Goal: Task Accomplishment & Management: Manage account settings

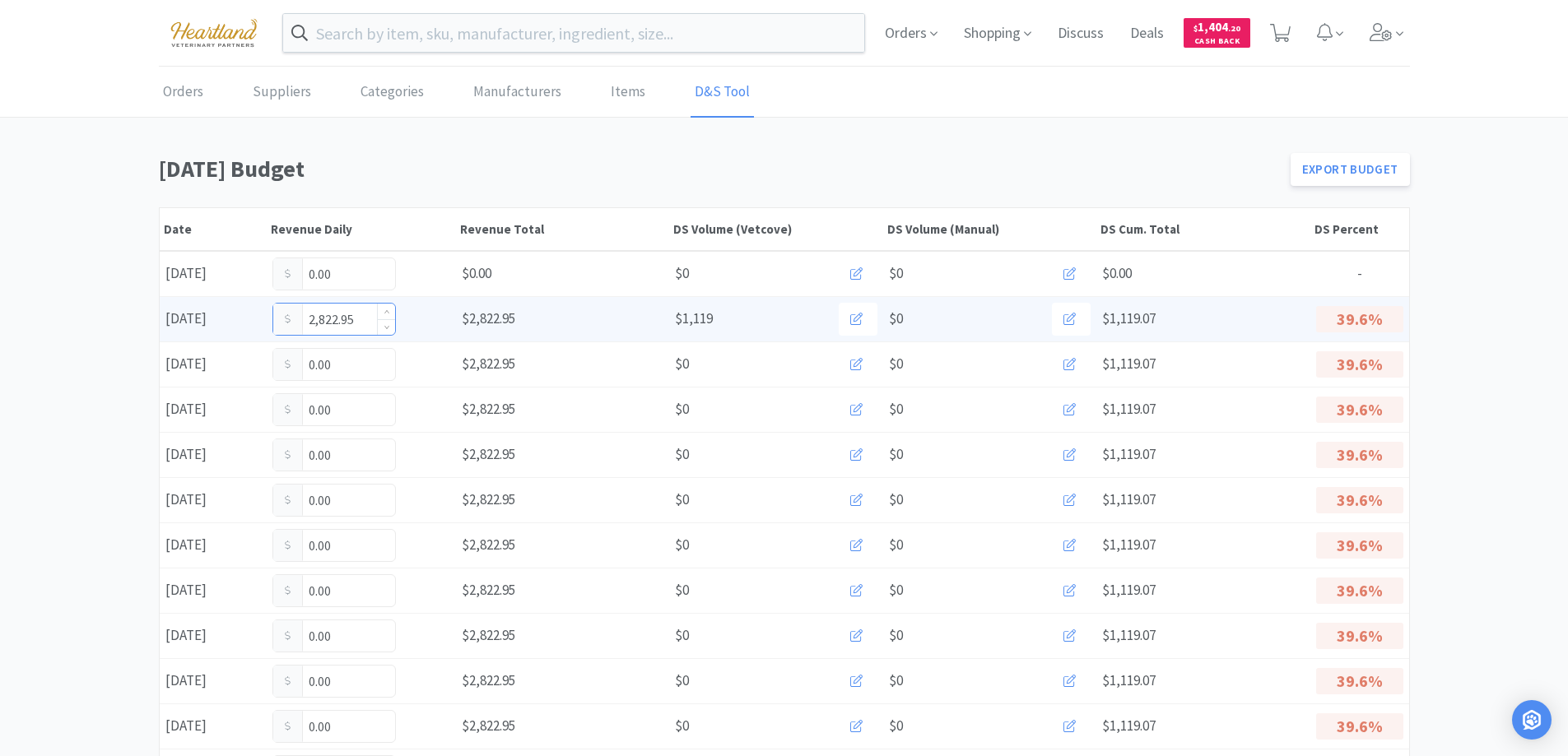
click at [360, 316] on input "2,822.95" at bounding box center [334, 319] width 121 height 31
type input "2"
type input "3,352.085"
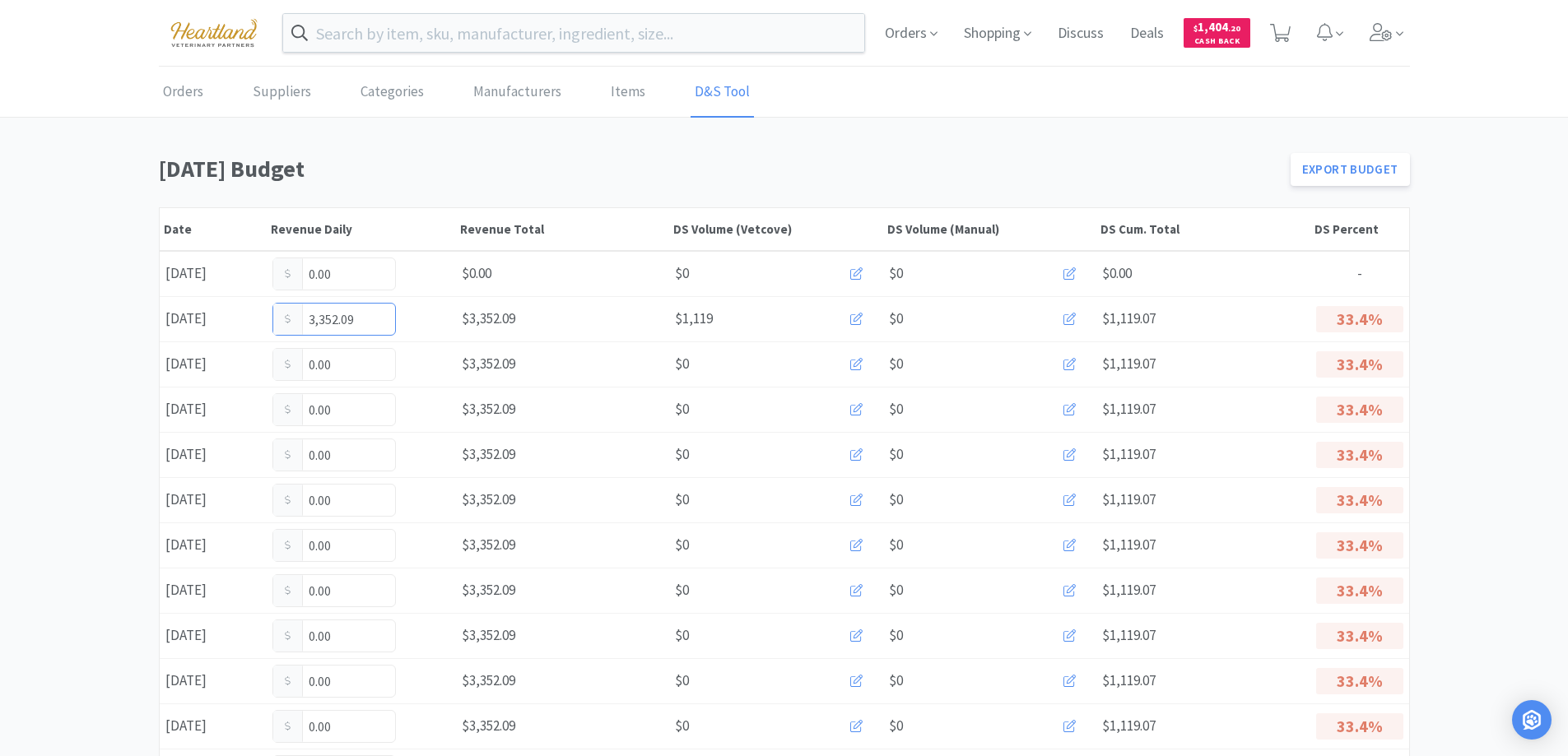
click at [360, 316] on input "3,352.09" at bounding box center [334, 319] width 121 height 31
type input "3,352.05"
click at [636, 49] on input "text" at bounding box center [574, 33] width 582 height 38
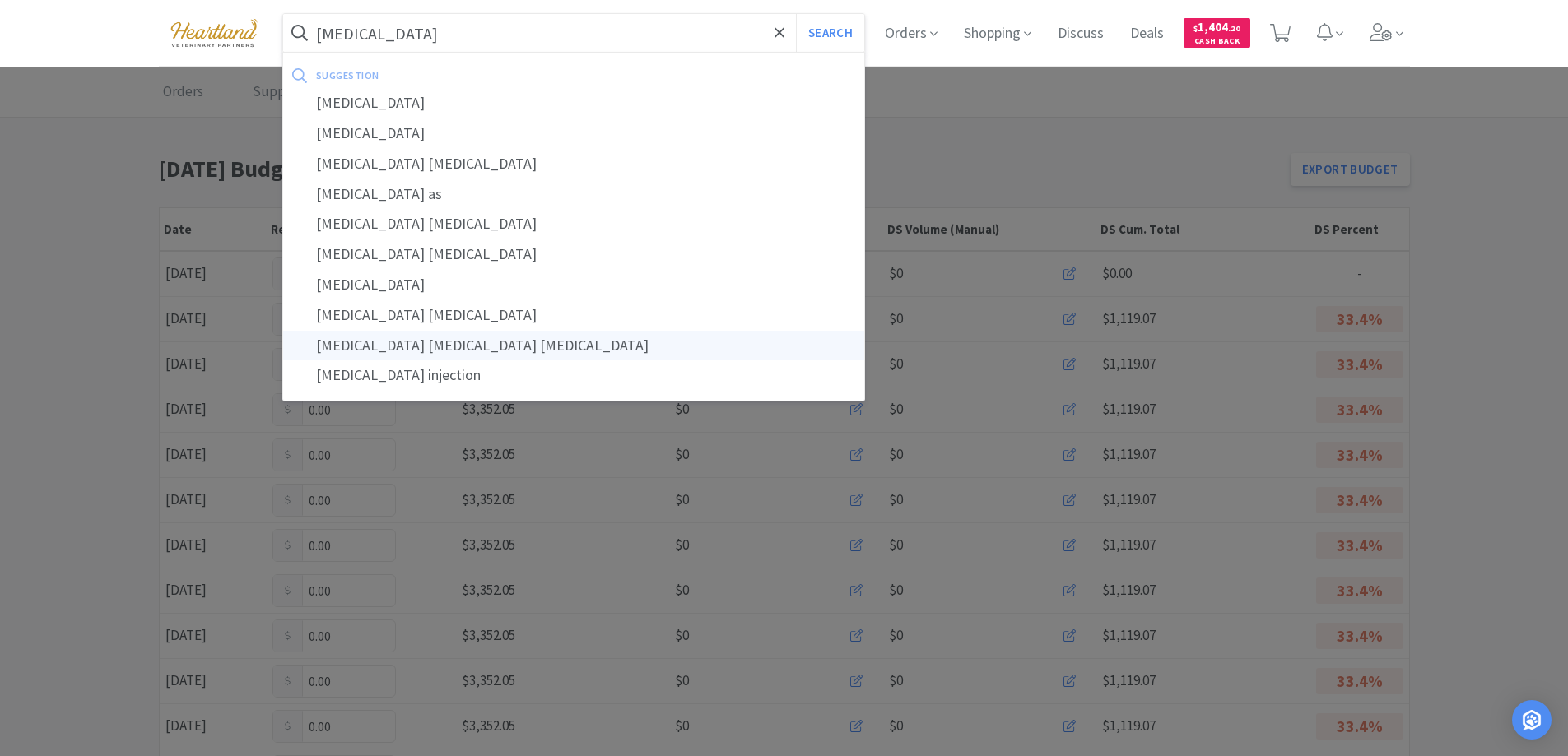
click at [519, 353] on div "gentamicin ketoconazole triamcinolone" at bounding box center [574, 346] width 582 height 30
type input "gentamicin ketoconazole triamcinolone"
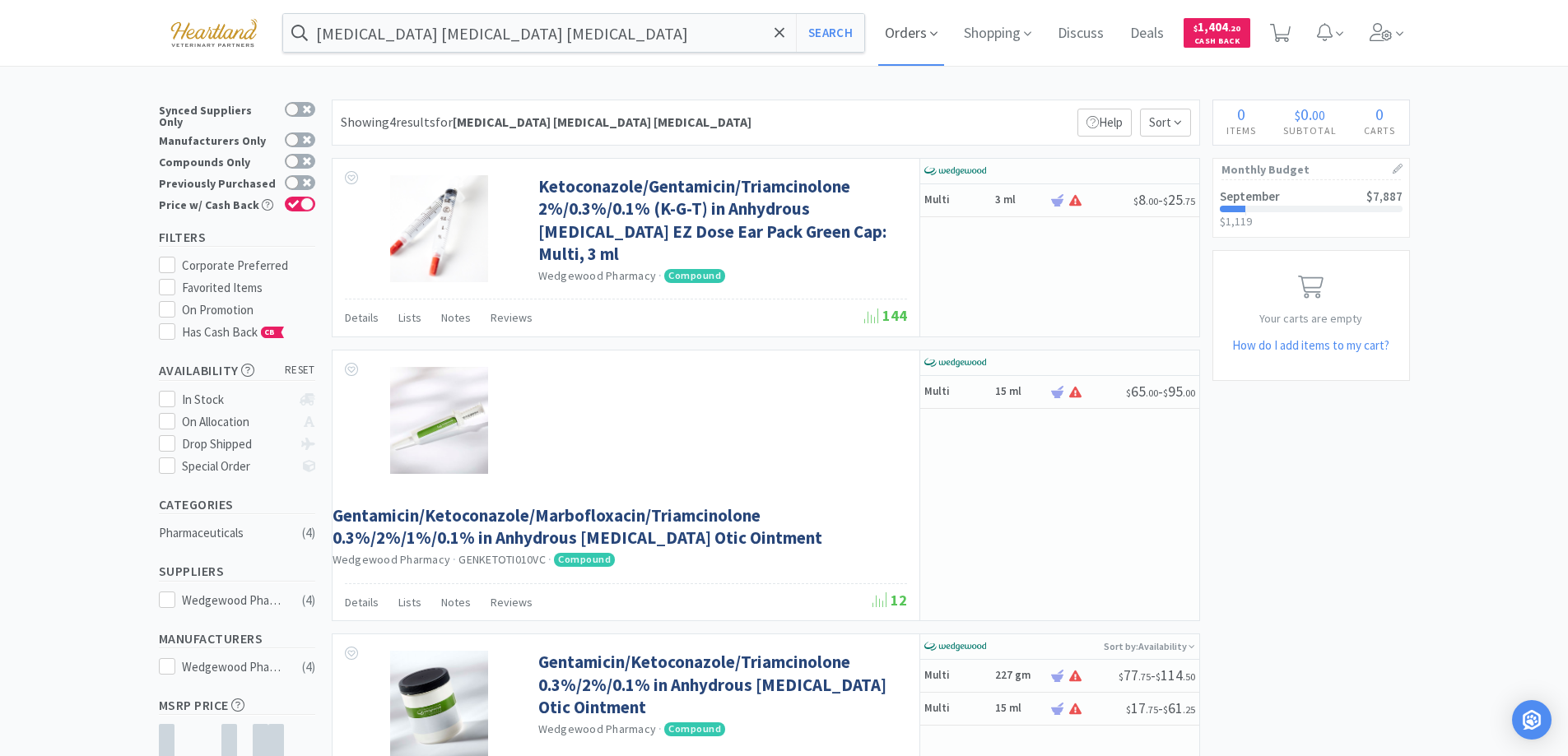
click at [931, 37] on span "Orders" at bounding box center [911, 33] width 66 height 66
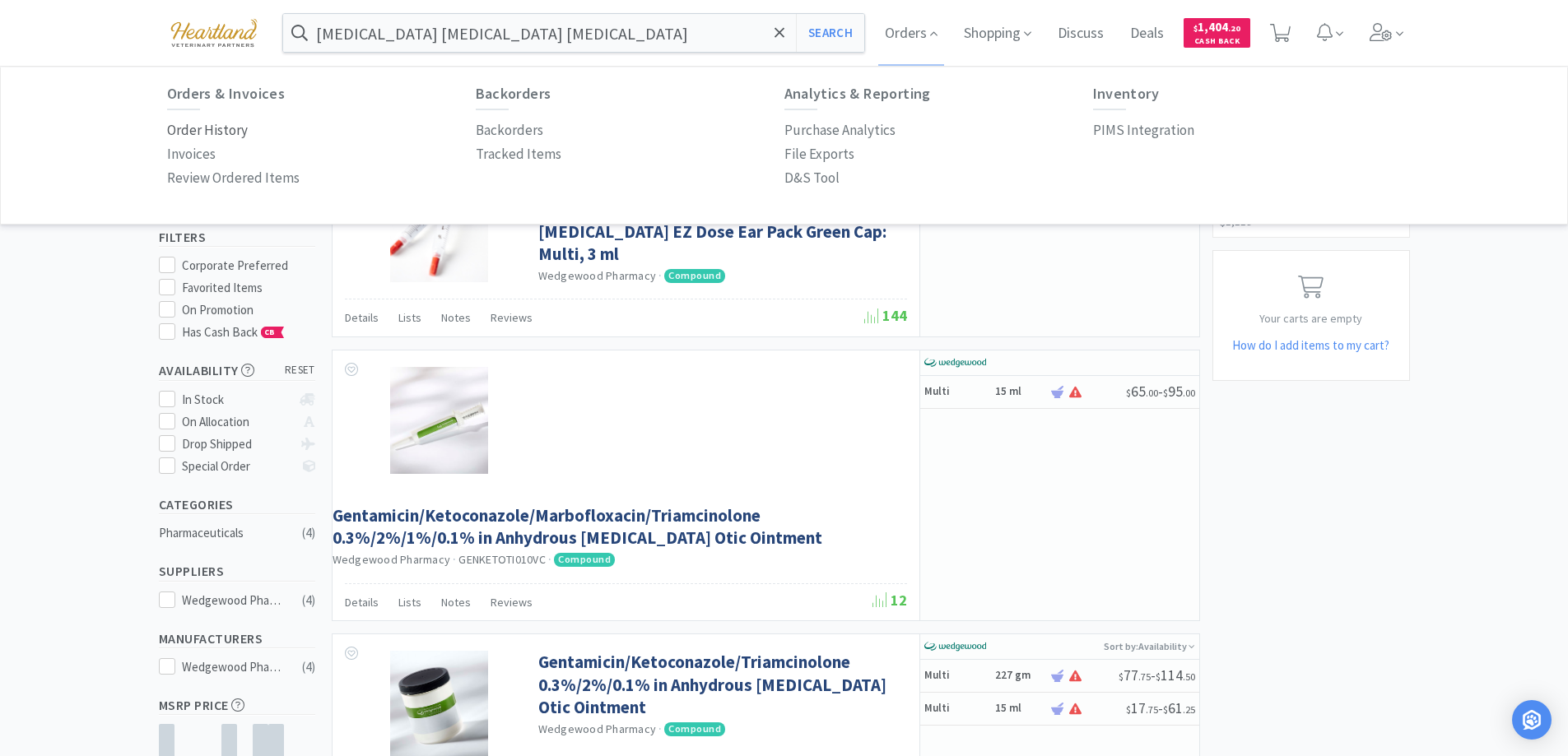
click at [188, 121] on p "Order History" at bounding box center [207, 131] width 81 height 22
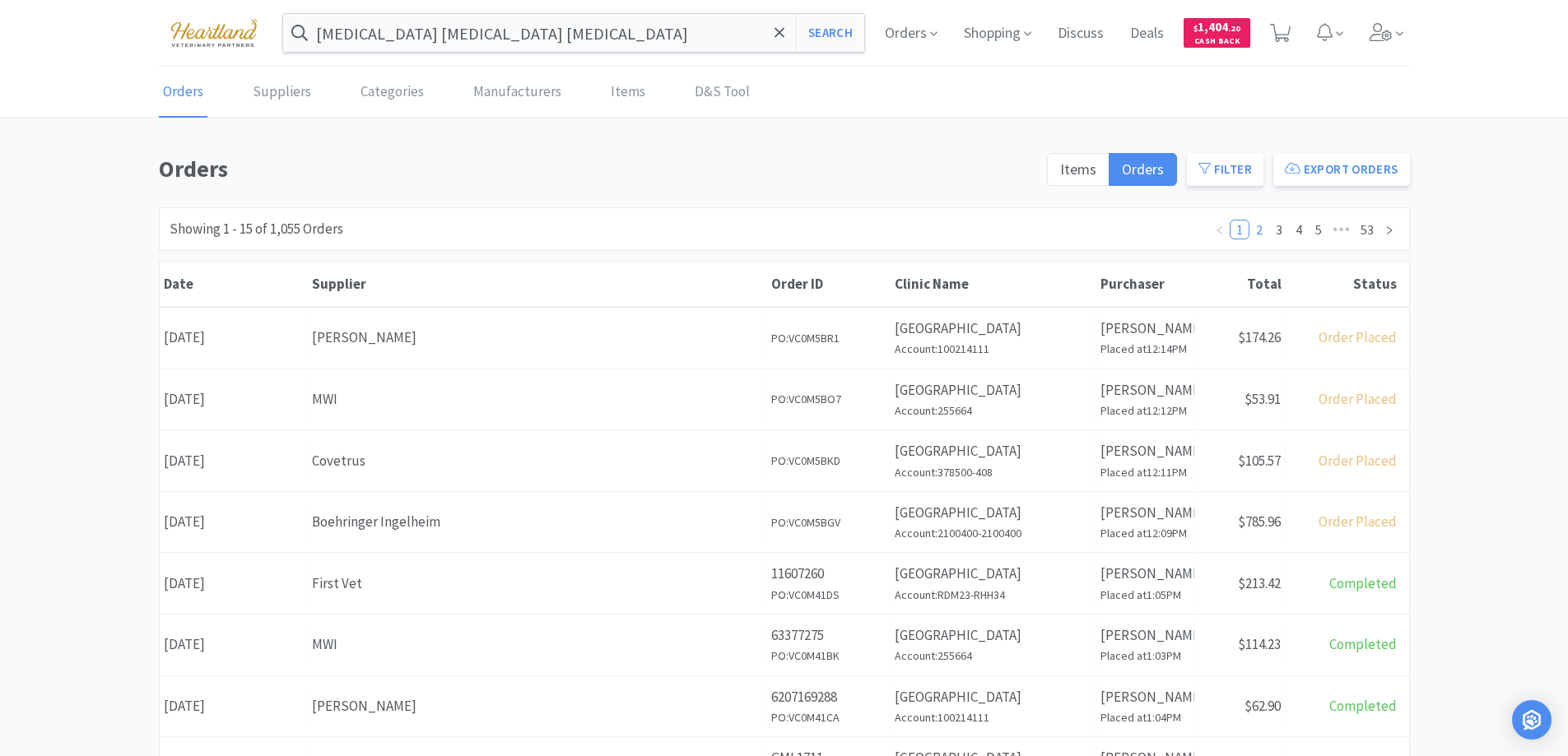
click at [1259, 228] on link "2" at bounding box center [1259, 229] width 18 height 18
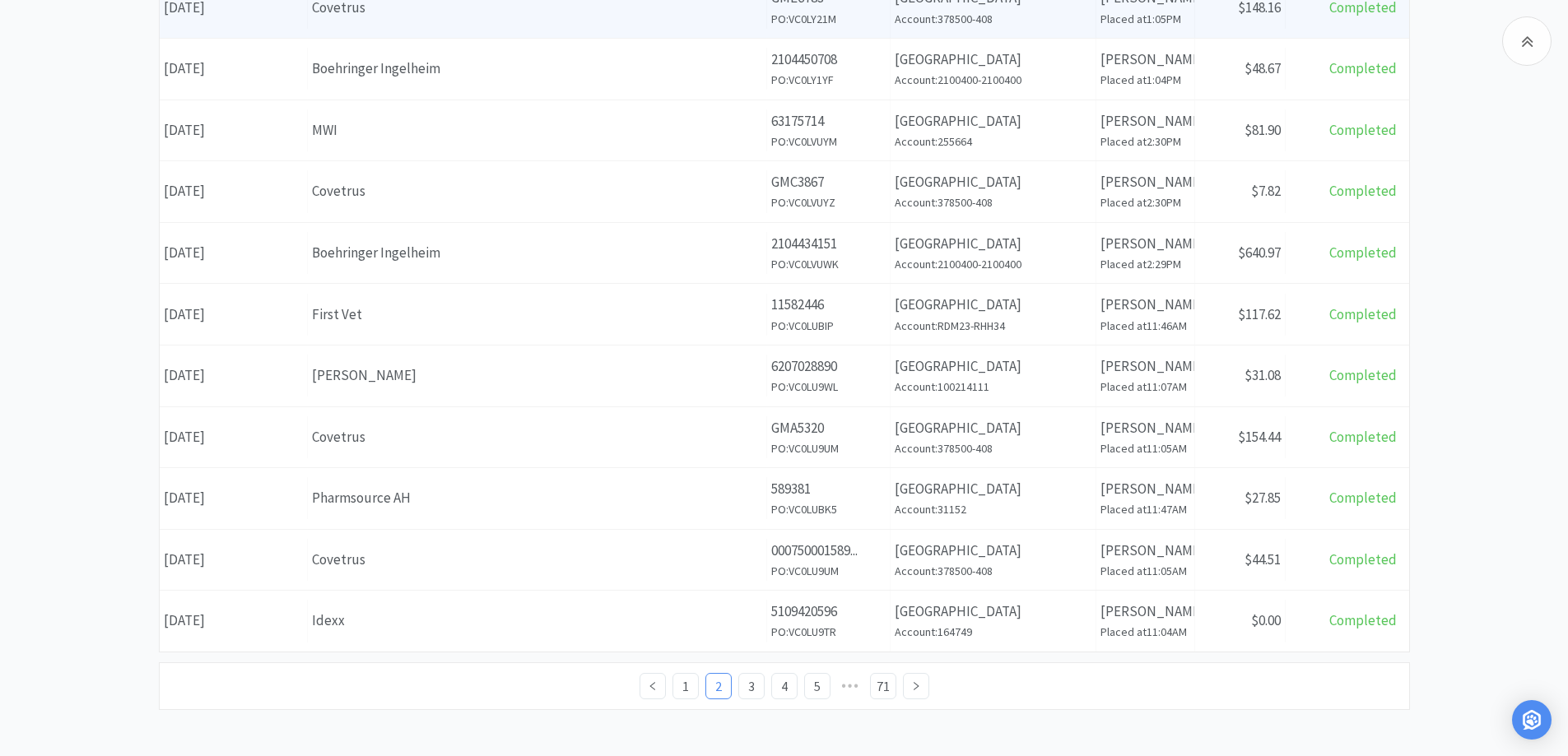
scroll to position [579, 0]
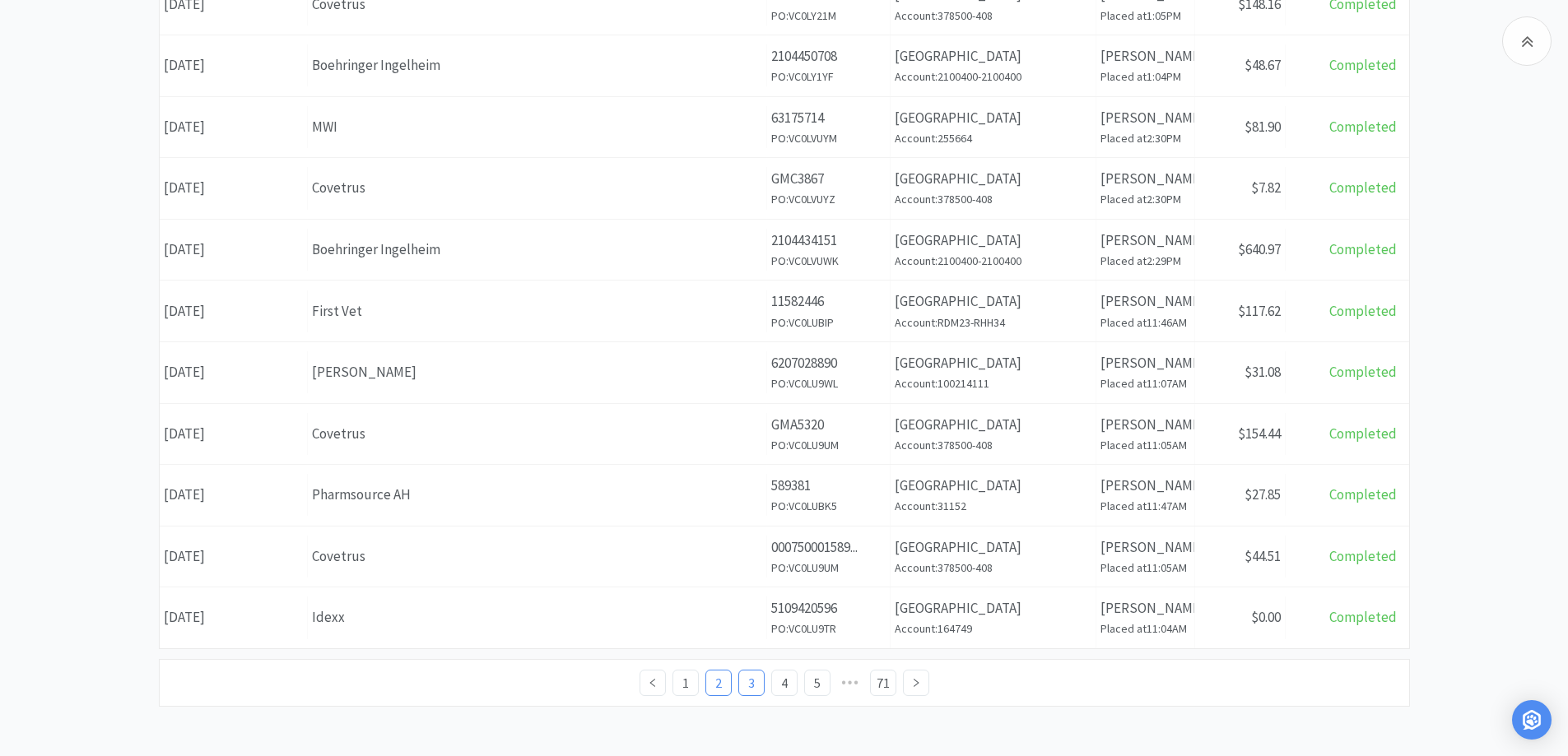
click at [757, 684] on link "3" at bounding box center [751, 683] width 24 height 24
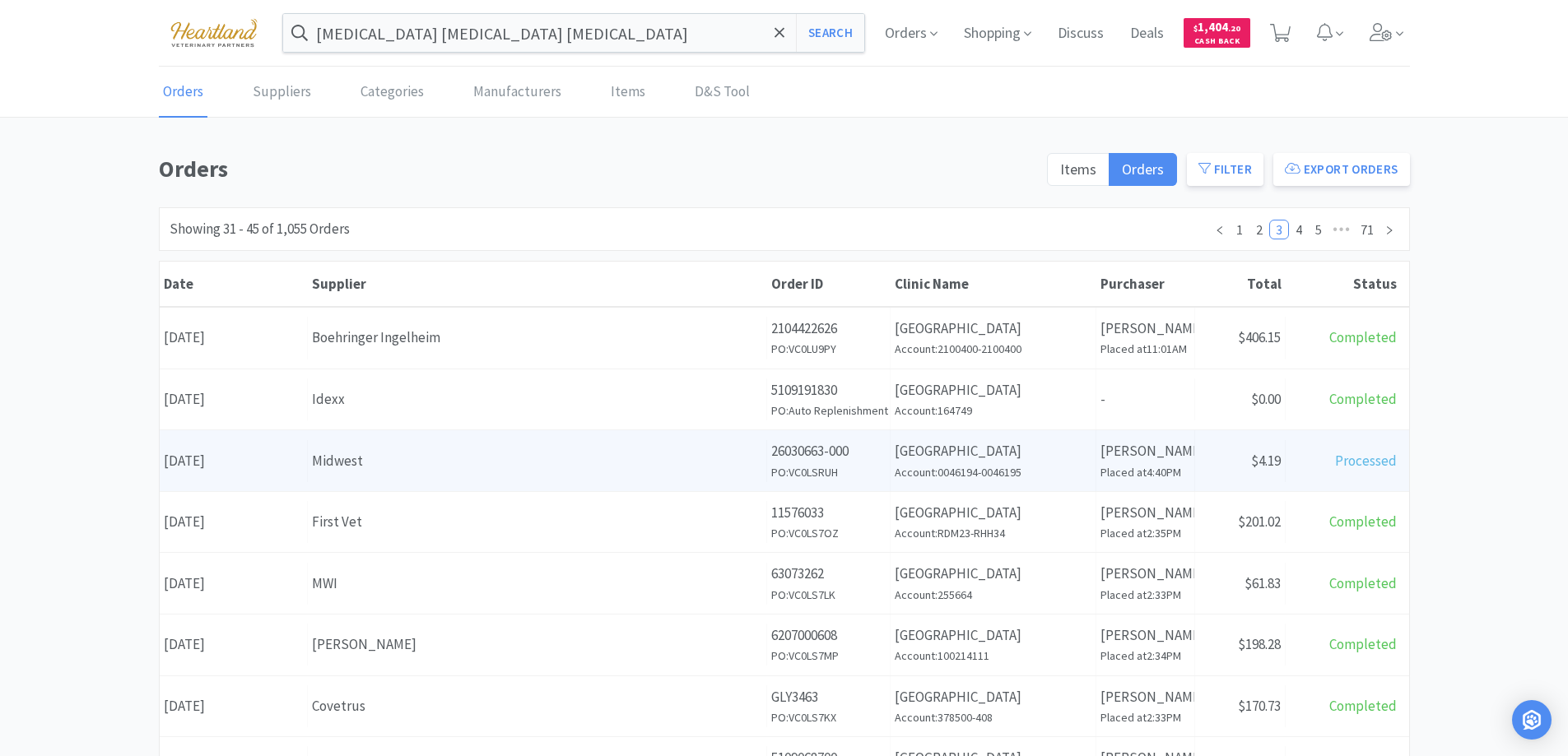
click at [387, 458] on div "Midwest" at bounding box center [537, 461] width 450 height 22
